Goal: Find specific page/section

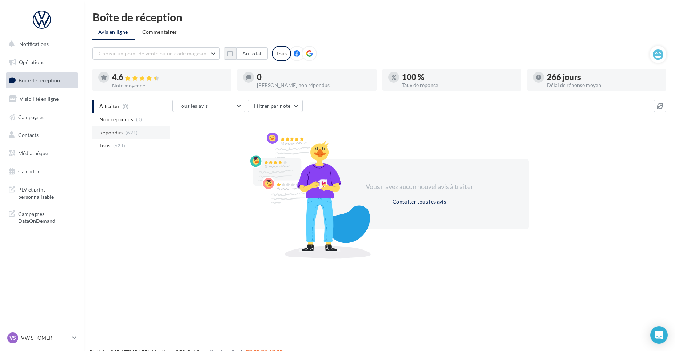
click at [138, 133] on li "Répondus (621)" at bounding box center [130, 132] width 77 height 13
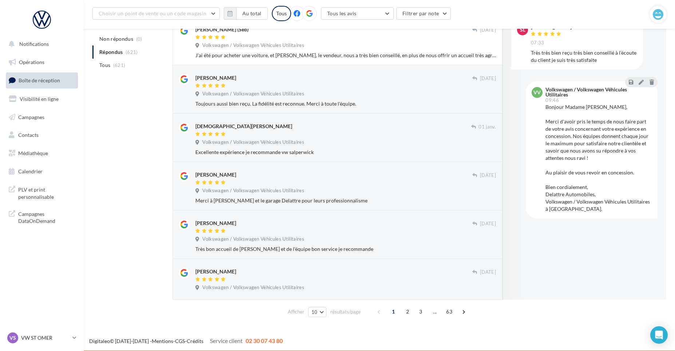
scroll to position [292, 0]
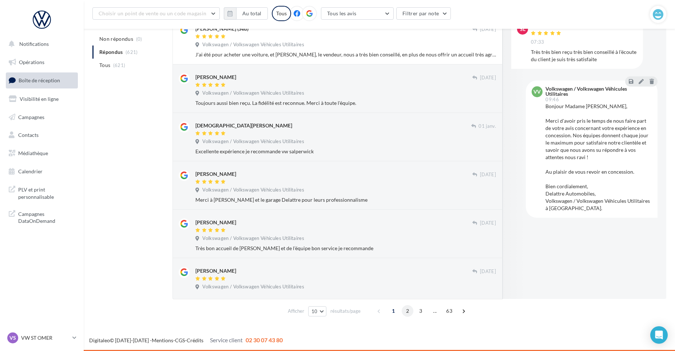
click at [410, 314] on span "2" at bounding box center [408, 311] width 12 height 12
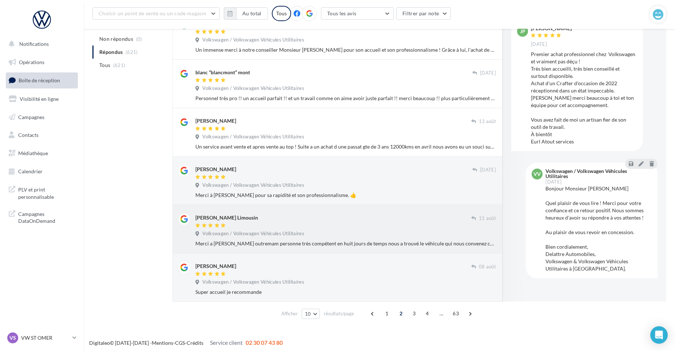
scroll to position [299, 0]
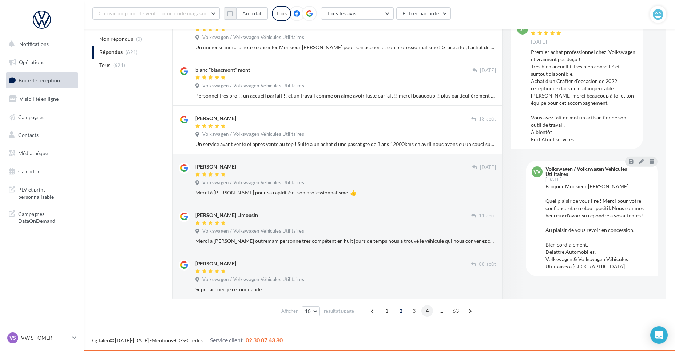
click at [425, 312] on span "4" at bounding box center [427, 311] width 12 height 12
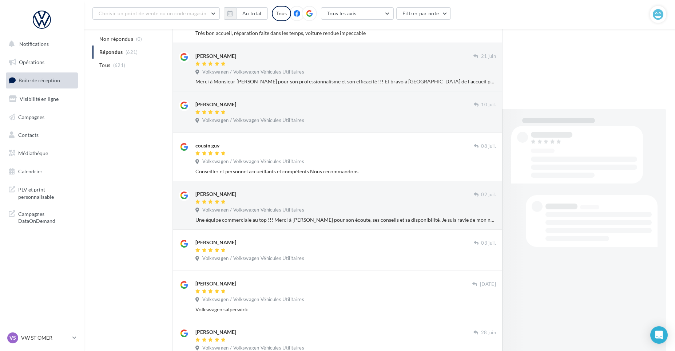
scroll to position [277, 0]
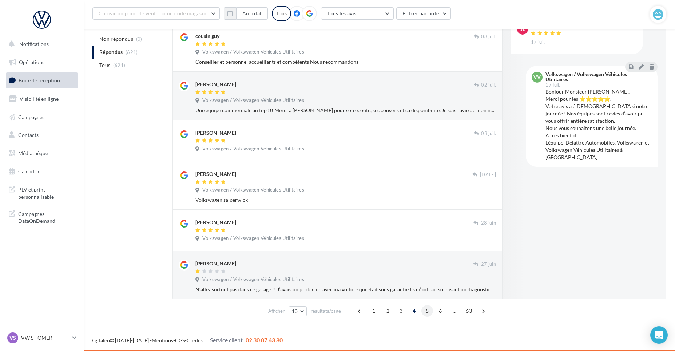
click at [426, 312] on span "5" at bounding box center [427, 311] width 12 height 12
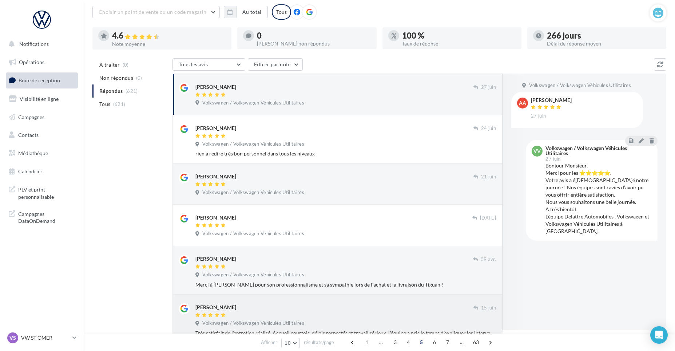
scroll to position [36, 0]
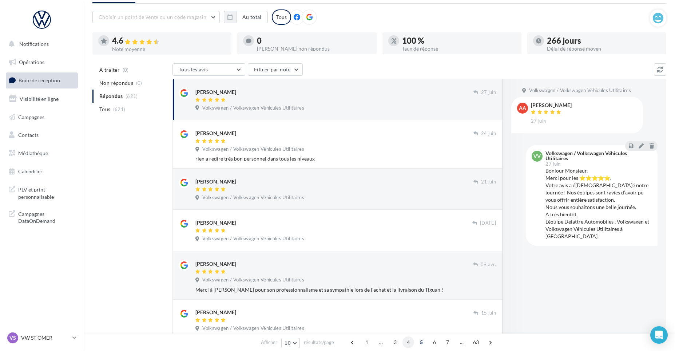
click at [406, 343] on span "4" at bounding box center [408, 342] width 12 height 12
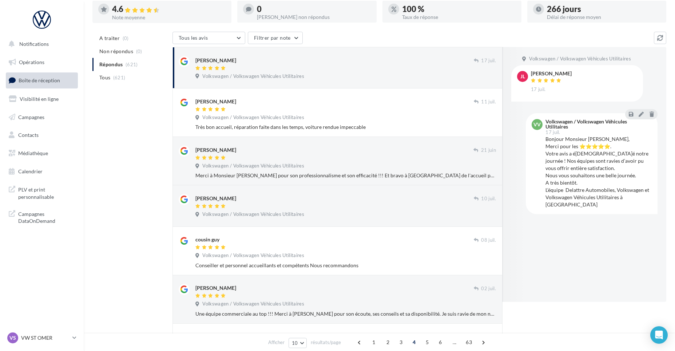
scroll to position [109, 0]
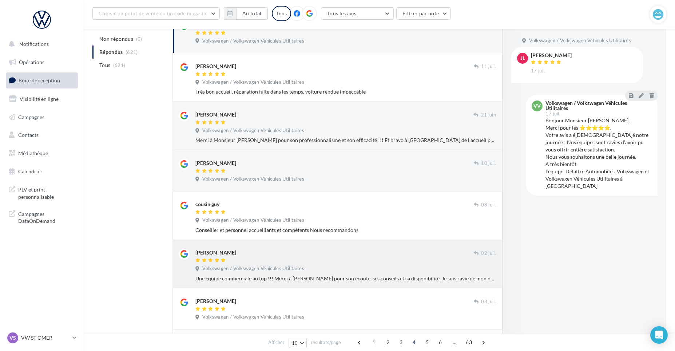
click at [358, 263] on div at bounding box center [334, 261] width 278 height 6
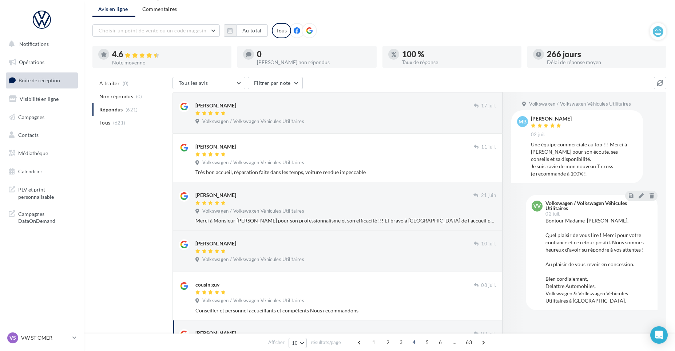
scroll to position [0, 0]
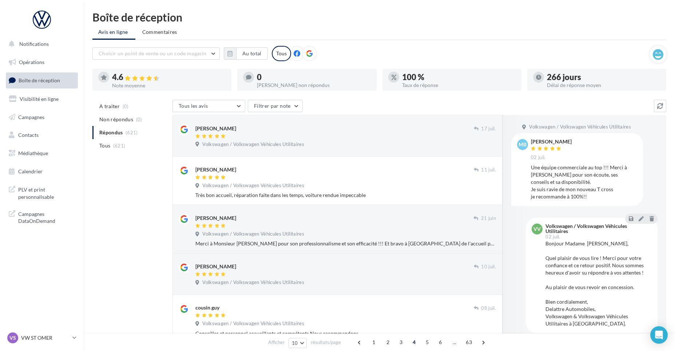
click at [121, 134] on ul "A traiter (0) Non répondus (0) Répondus (621) Tous (621)" at bounding box center [130, 126] width 77 height 52
click at [122, 133] on ul "A traiter (0) Non répondus (0) Répondus (621) Tous (621)" at bounding box center [130, 126] width 77 height 52
click at [134, 135] on ul "A traiter (0) Non répondus (0) Répondus (621) Tous (621)" at bounding box center [130, 126] width 77 height 52
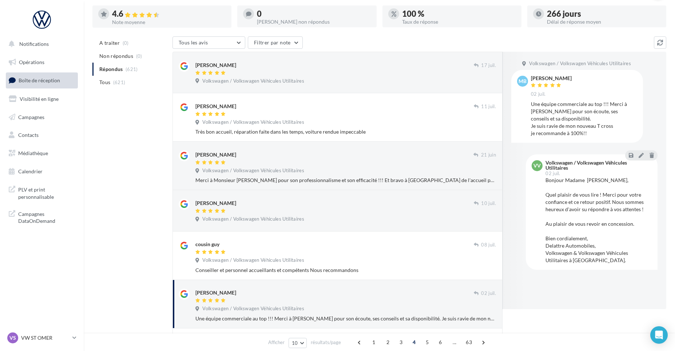
scroll to position [151, 0]
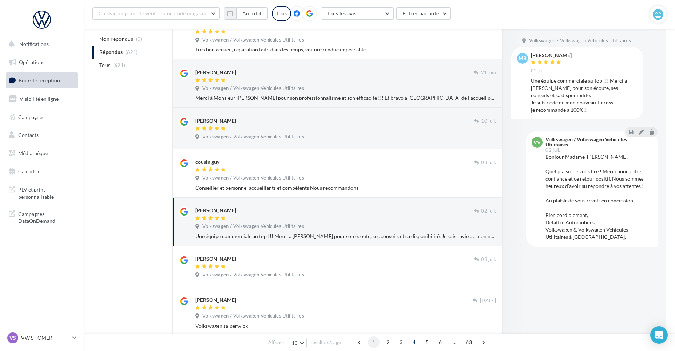
click at [373, 341] on span "1" at bounding box center [374, 342] width 12 height 12
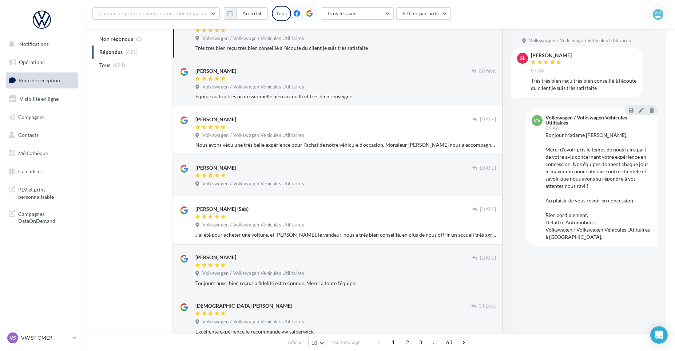
scroll to position [115, 0]
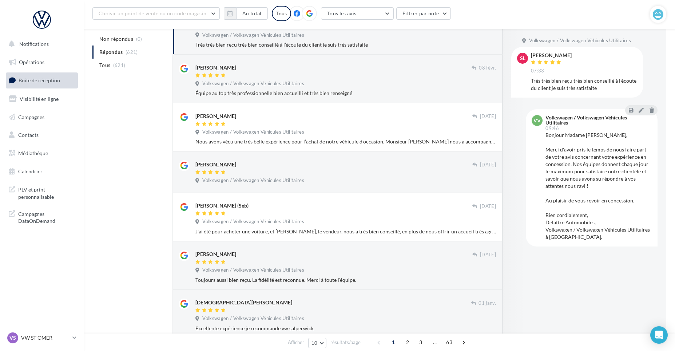
click at [124, 110] on div "A traiter (0) Non répondus (0) Répondus (621) Tous (621) Tous les avis Tous les…" at bounding box center [379, 243] width 574 height 505
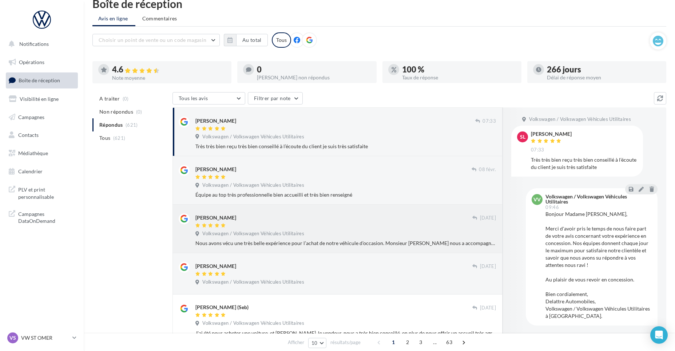
scroll to position [0, 0]
